Goal: Task Accomplishment & Management: Complete application form

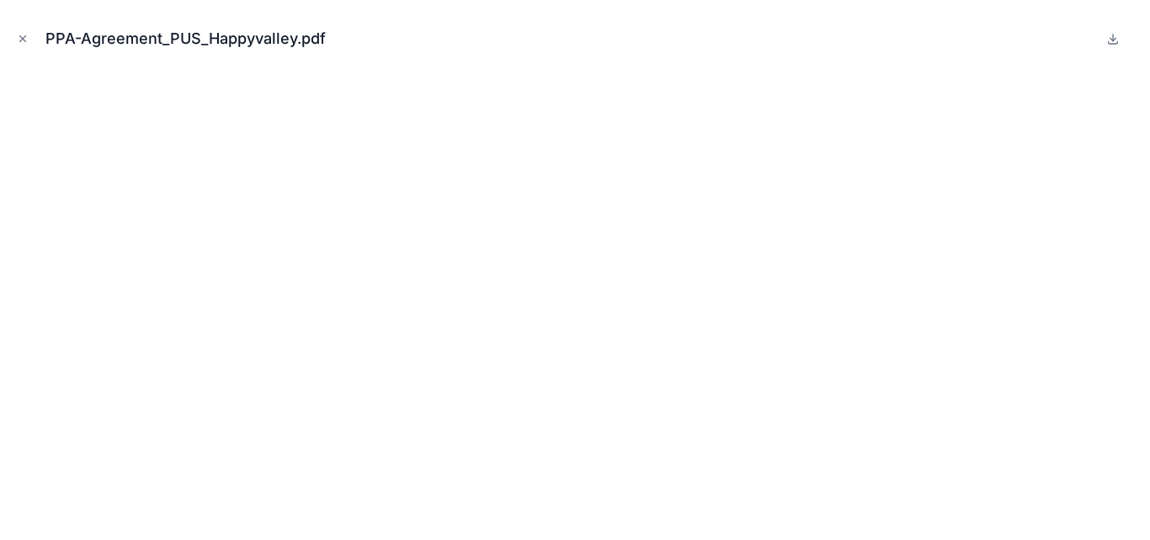
click at [30, 40] on button "Close modal" at bounding box center [22, 38] width 19 height 19
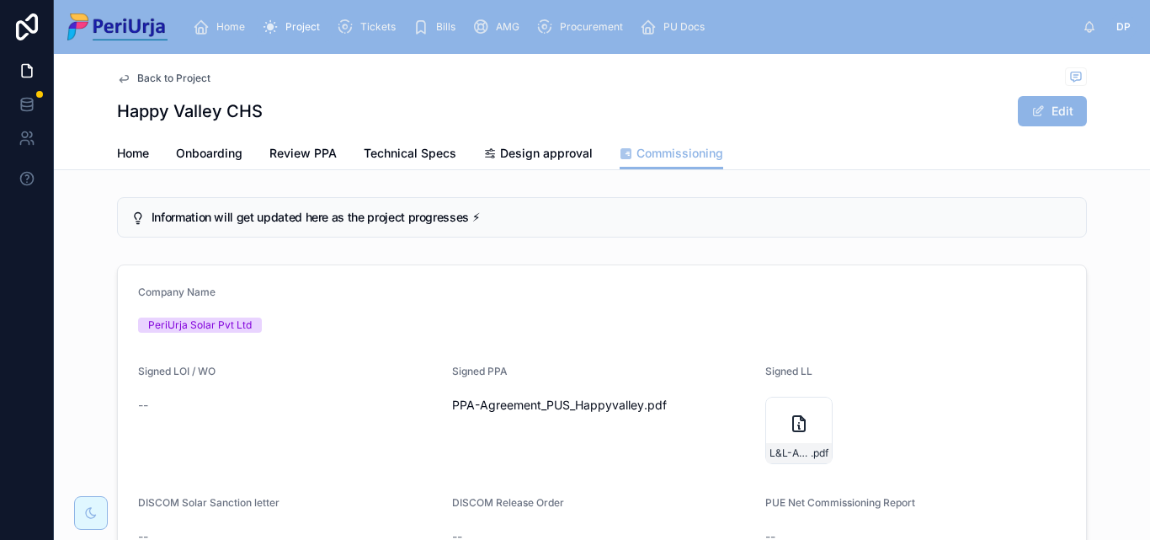
click at [296, 15] on div "Project" at bounding box center [294, 26] width 65 height 27
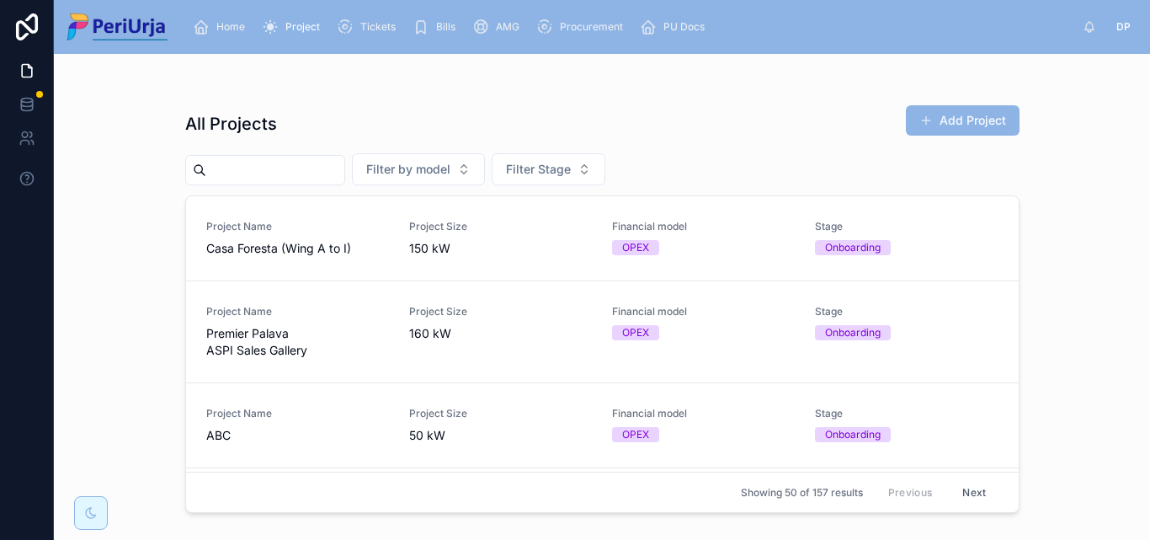
click at [552, 238] on div "Project Size 150 kW" at bounding box center [500, 238] width 183 height 37
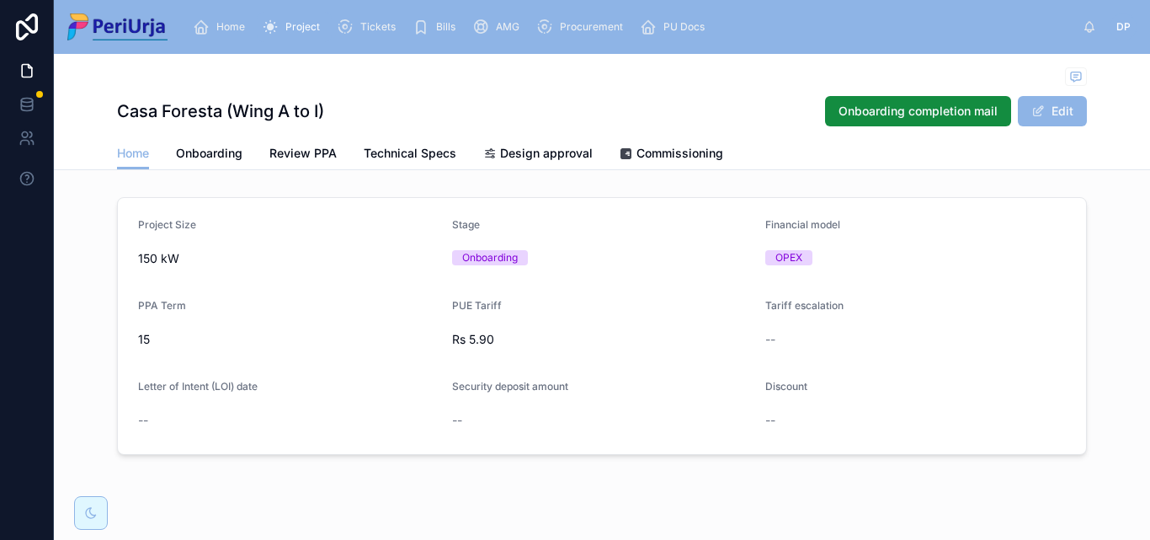
click at [671, 157] on span "Commissioning" at bounding box center [680, 153] width 87 height 17
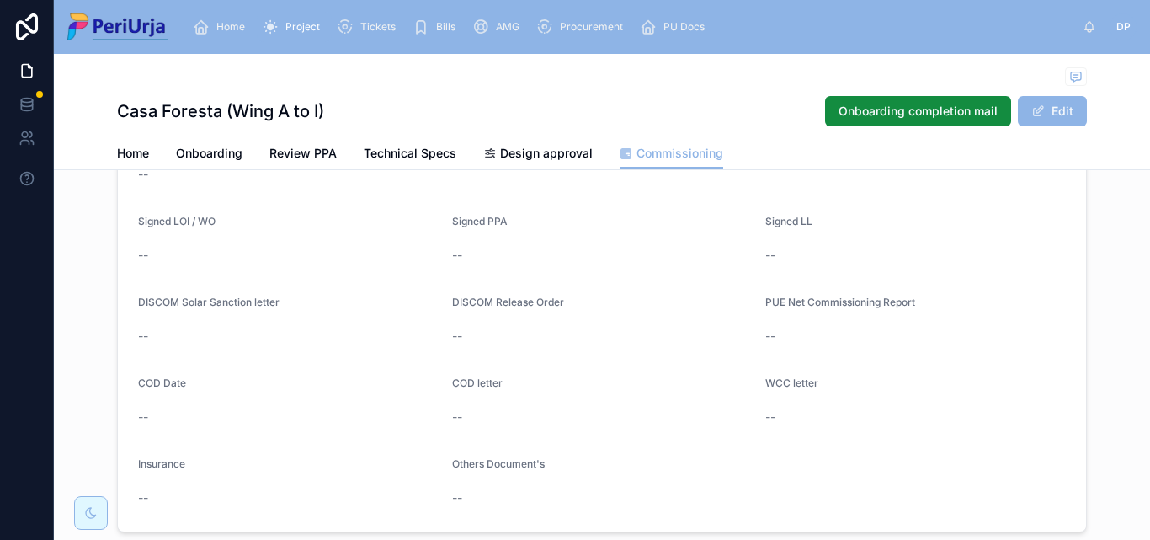
scroll to position [168, 0]
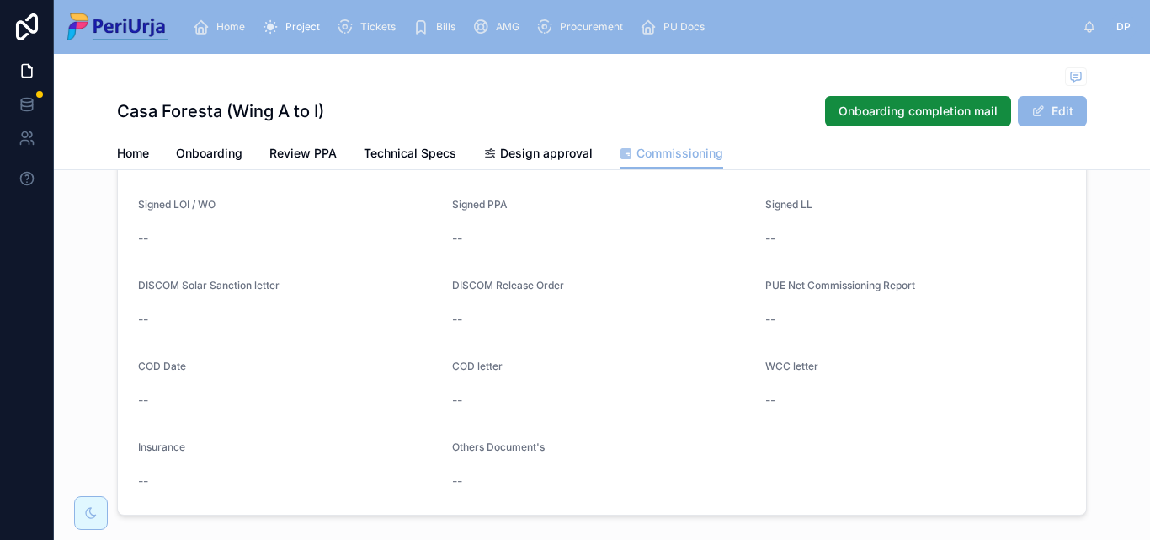
click at [1068, 104] on button "Edit" at bounding box center [1052, 111] width 69 height 30
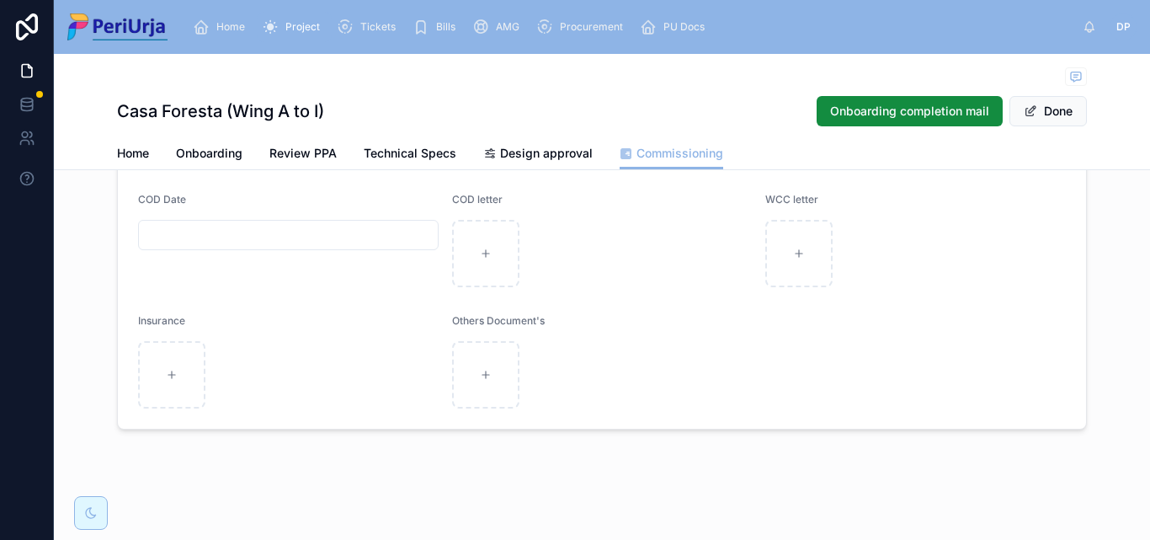
scroll to position [425, 0]
click at [482, 355] on div at bounding box center [485, 370] width 67 height 67
type input "**********"
click at [483, 378] on div "Periurja_CommercialProposal_CasaForesta_Final-Offer .pdf" at bounding box center [485, 370] width 67 height 67
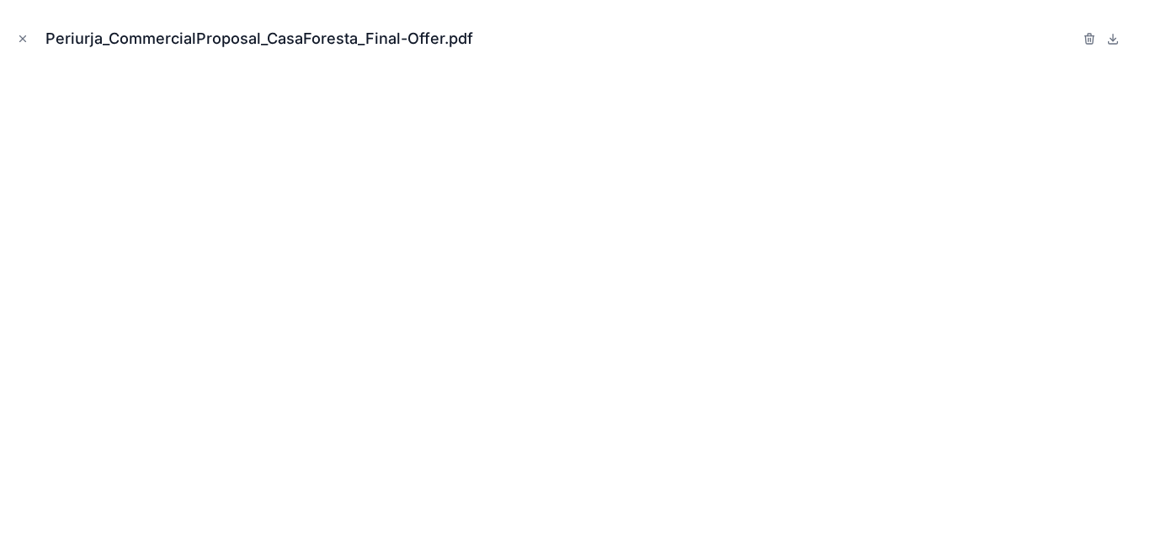
click at [29, 35] on button "Close modal" at bounding box center [22, 38] width 19 height 19
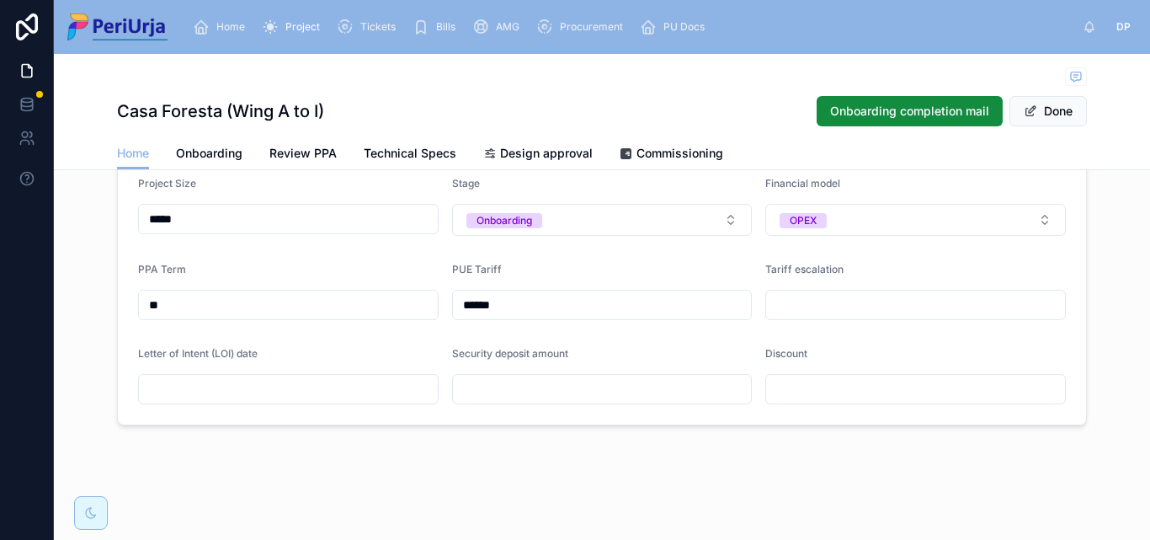
scroll to position [41, 0]
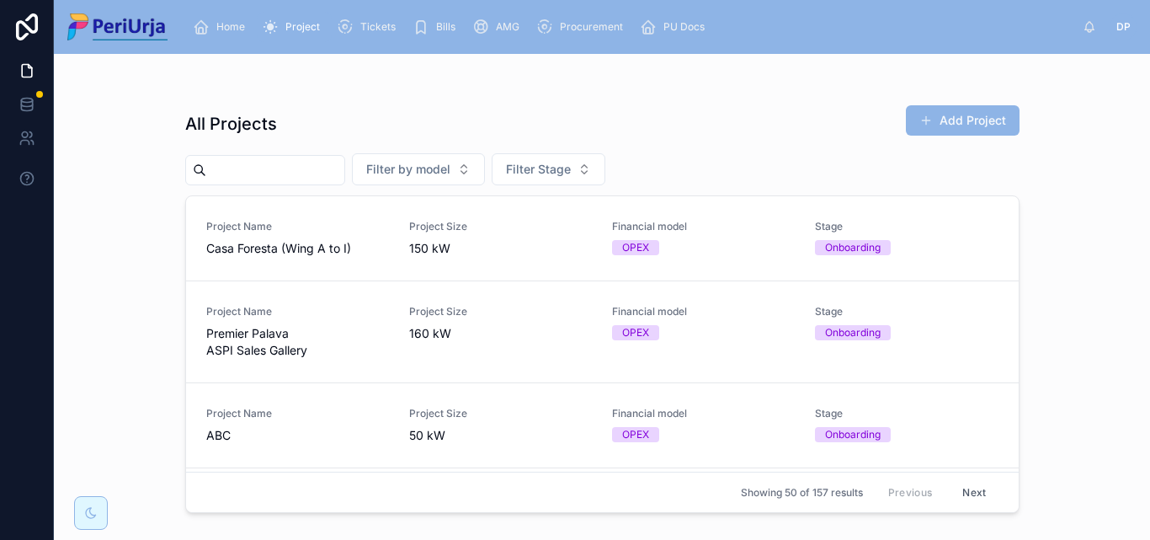
click at [241, 337] on span "Premier Palava ASPI Sales Gallery" at bounding box center [297, 342] width 183 height 34
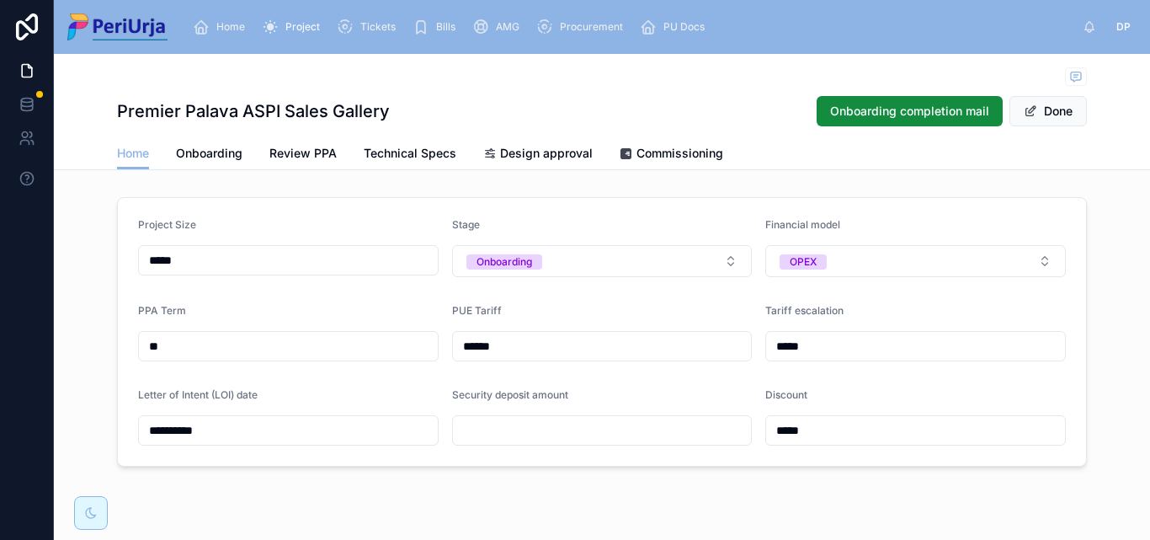
click at [677, 151] on span "Commissioning" at bounding box center [680, 153] width 87 height 17
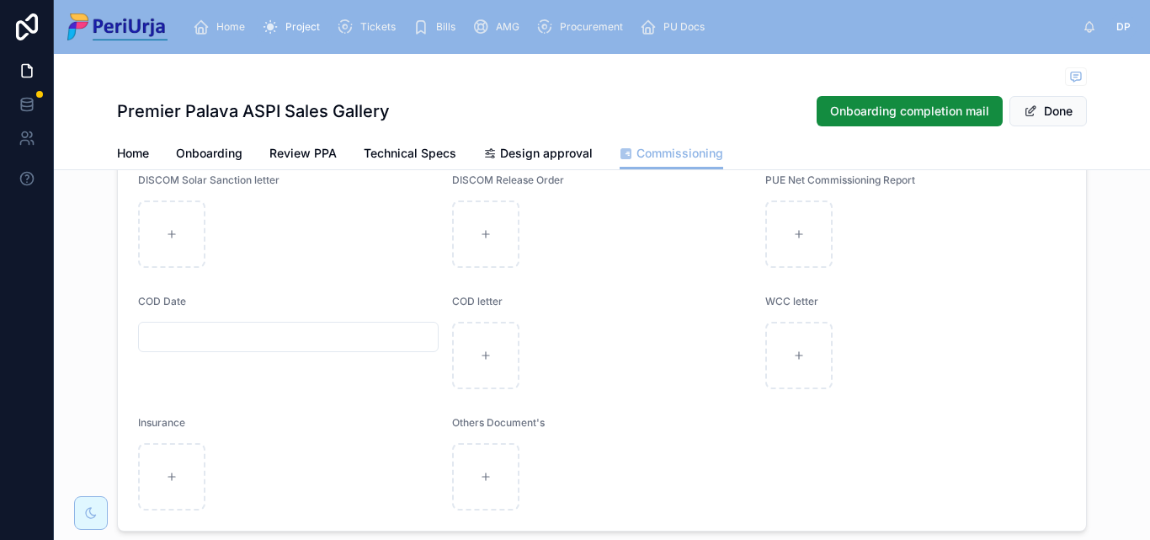
scroll to position [337, 0]
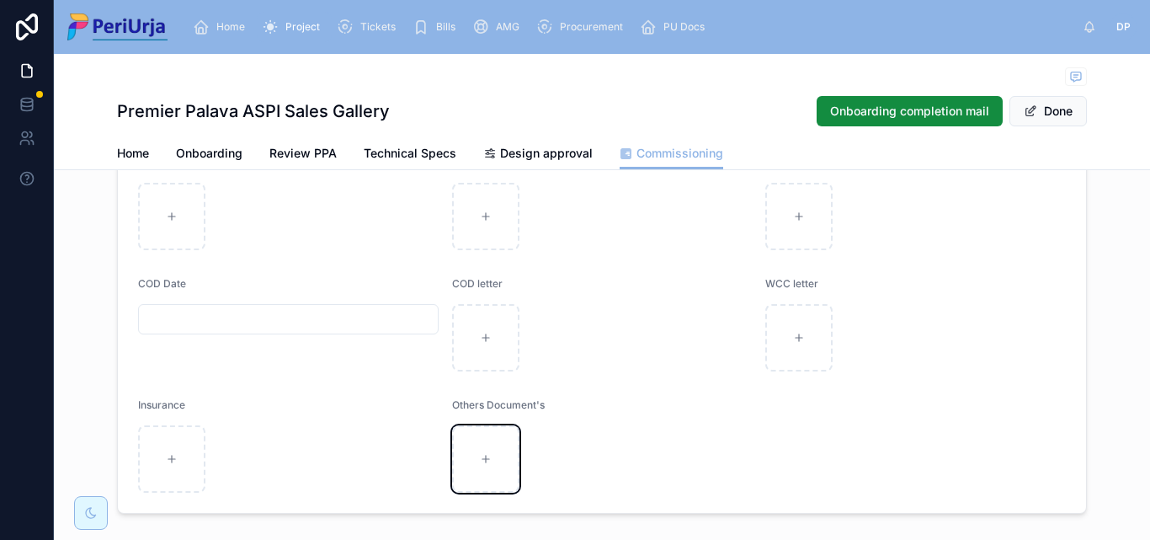
click at [486, 450] on div at bounding box center [485, 458] width 67 height 67
type input "**********"
click at [232, 21] on span "Home" at bounding box center [230, 26] width 29 height 13
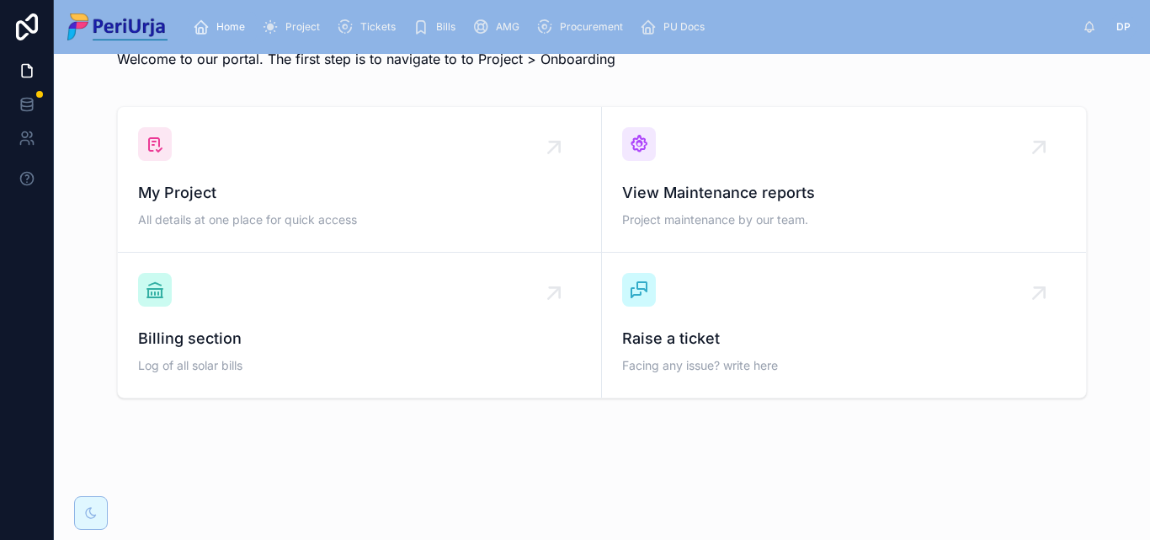
scroll to position [49, 0]
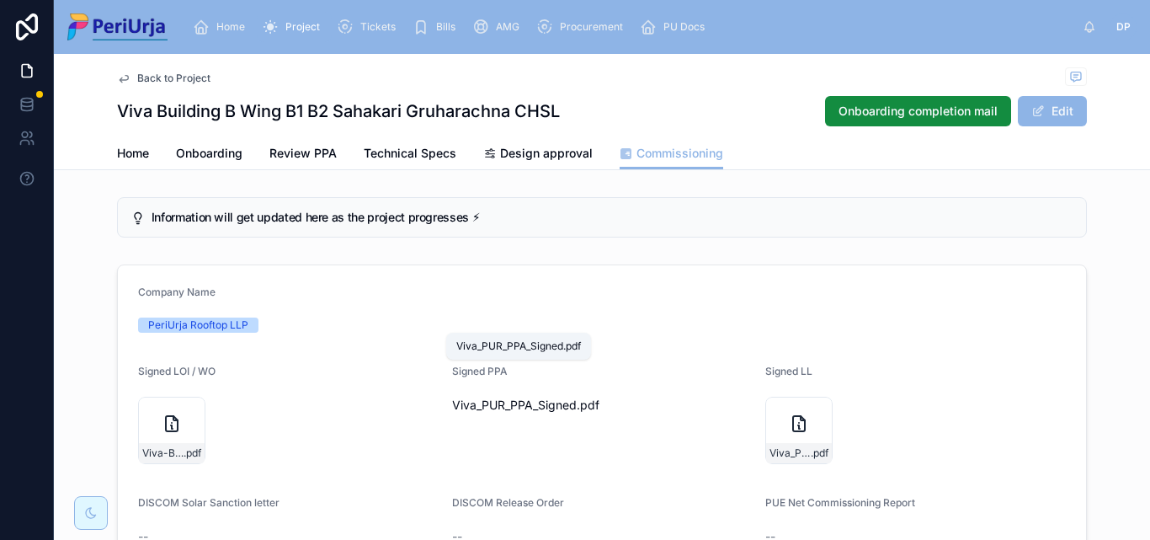
click at [540, 397] on span "Viva_PUR_PPA_Signed" at bounding box center [514, 405] width 125 height 17
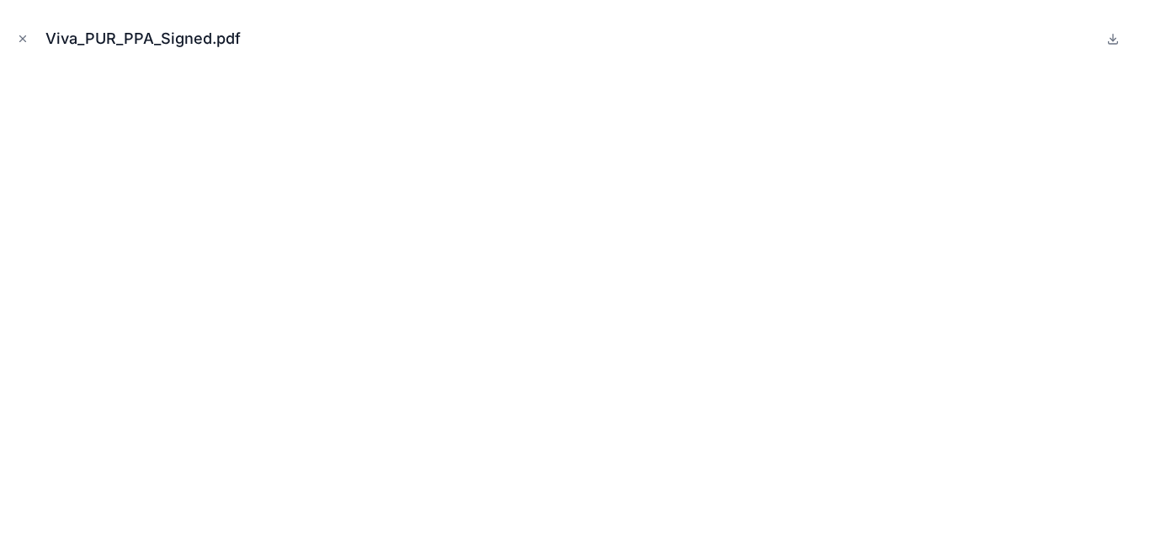
click at [23, 44] on icon "Close modal" at bounding box center [23, 39] width 12 height 12
